Goal: Task Accomplishment & Management: Manage account settings

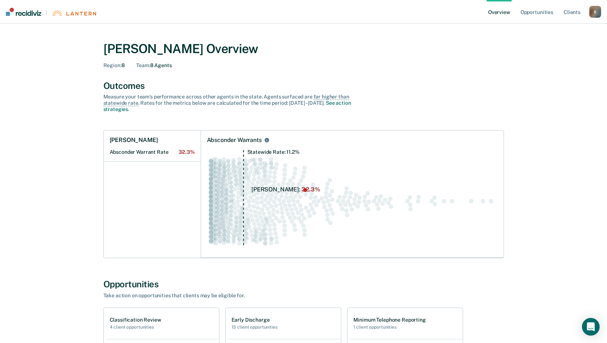
click at [599, 10] on div "B" at bounding box center [596, 12] width 12 height 12
click at [549, 47] on link "Log Out" at bounding box center [565, 48] width 59 height 6
